Goal: Check status: Check status

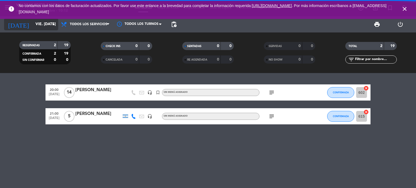
click at [33, 25] on input "vie. [DATE]" at bounding box center [58, 24] width 51 height 10
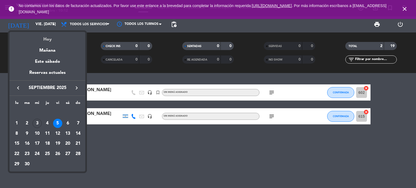
click at [47, 40] on div "Hoy" at bounding box center [47, 37] width 76 height 11
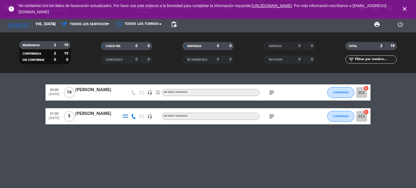
type input "mié. [DATE]"
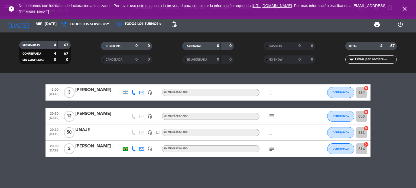
click at [404, 9] on icon "close" at bounding box center [404, 9] width 6 height 6
click at [34, 24] on input "mié. [DATE]" at bounding box center [58, 24] width 51 height 10
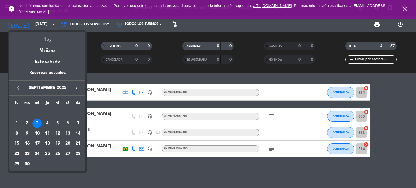
click at [49, 41] on div "Hoy" at bounding box center [47, 37] width 76 height 11
